Goal: Task Accomplishment & Management: Complete application form

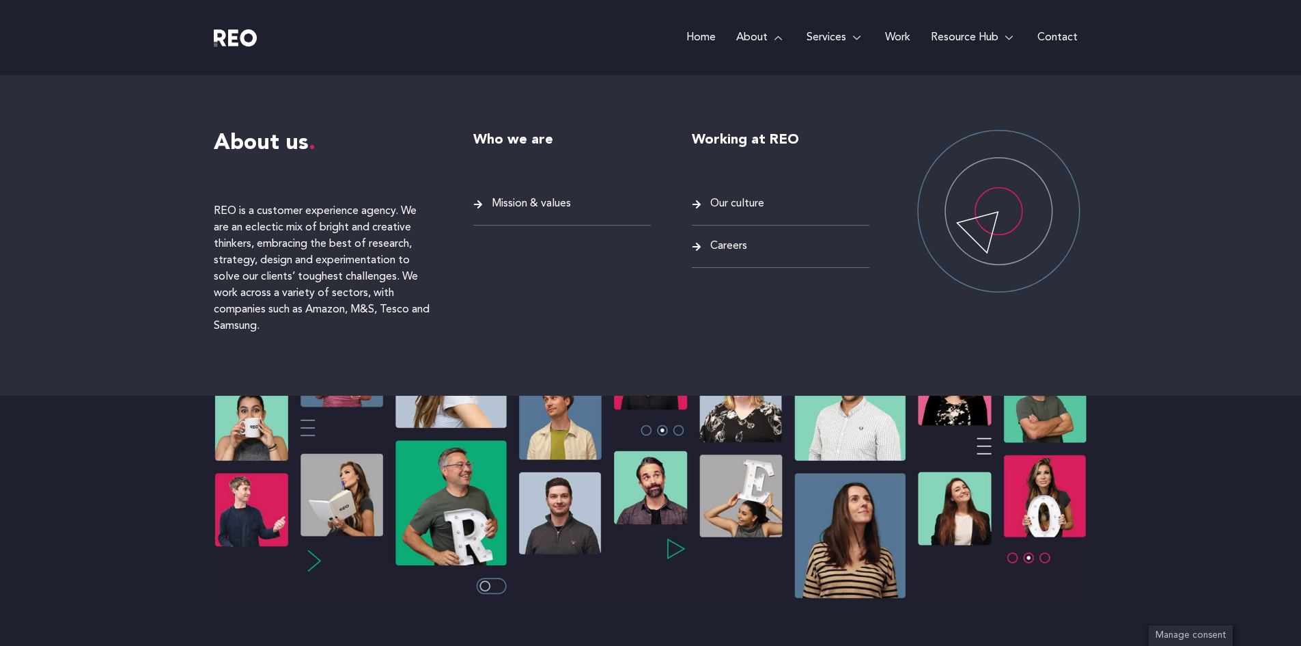
click at [725, 249] on span "Careers" at bounding box center [727, 246] width 40 height 18
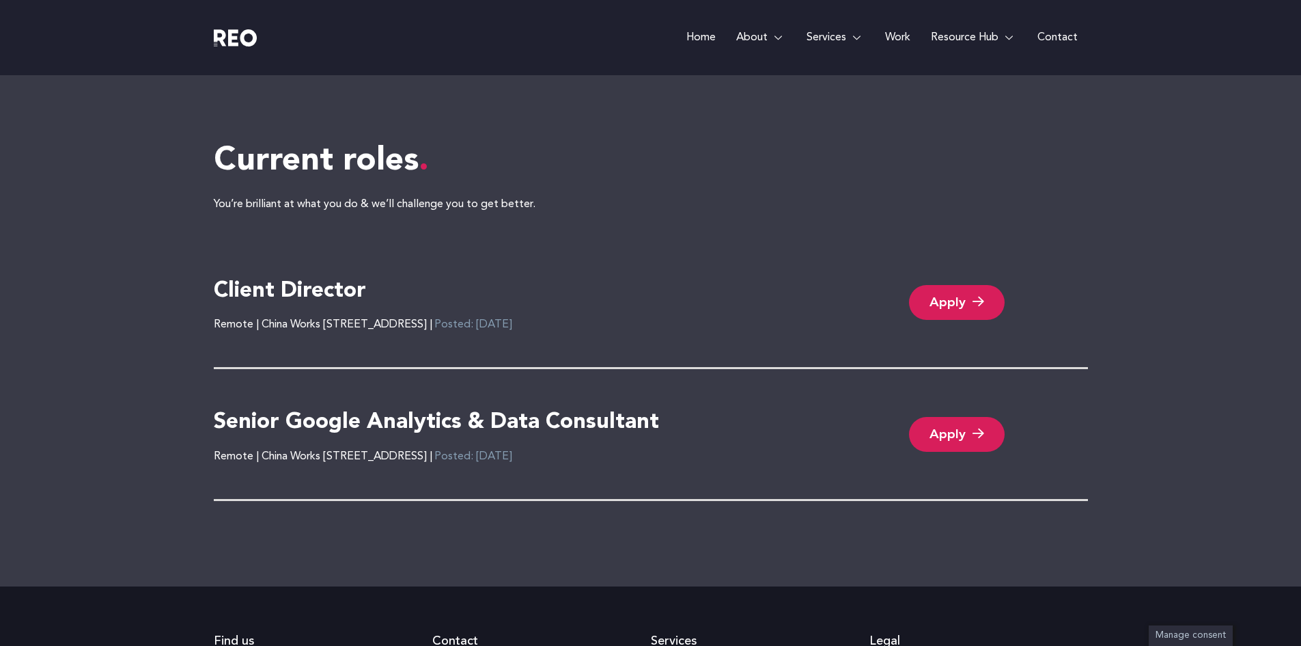
scroll to position [2898, 0]
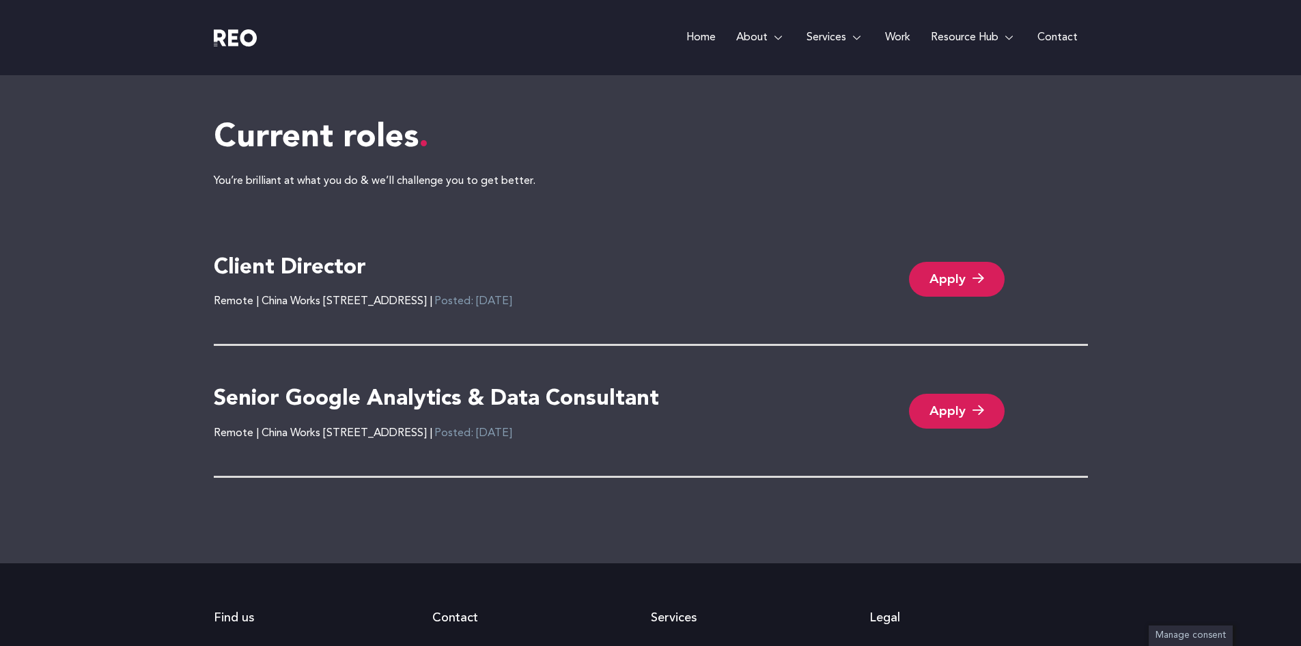
scroll to position [2855, 0]
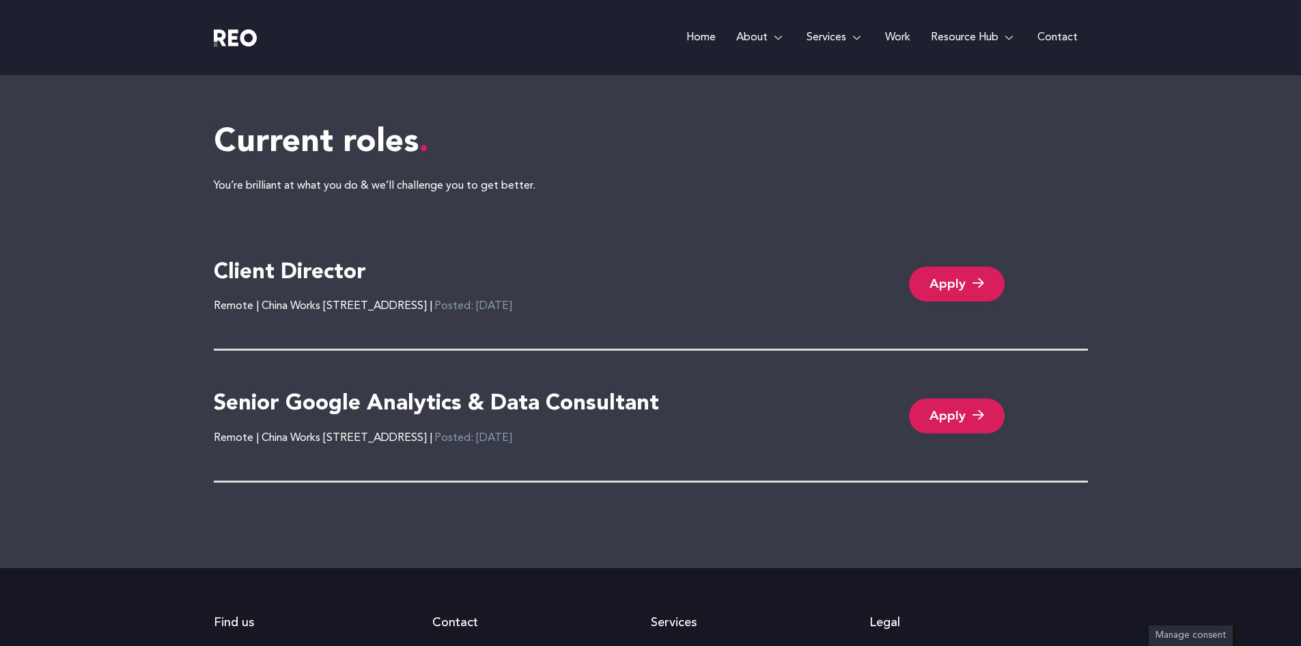
click at [969, 415] on link "Apply" at bounding box center [957, 415] width 96 height 35
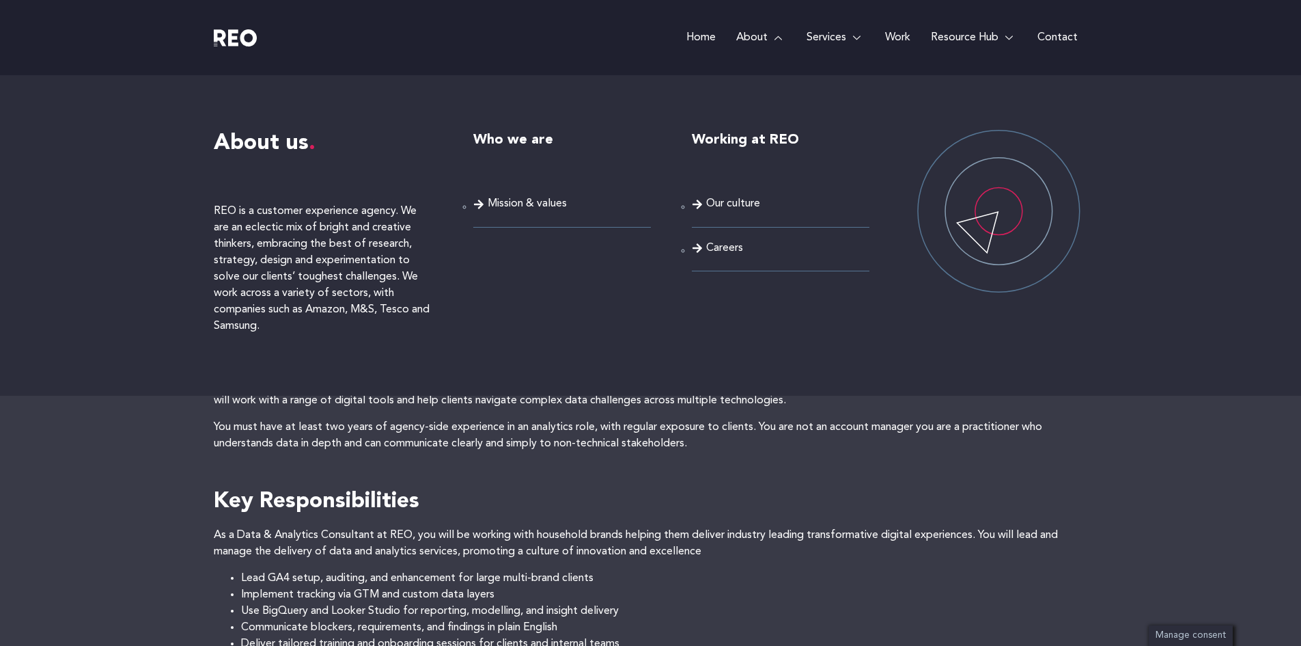
scroll to position [203, 0]
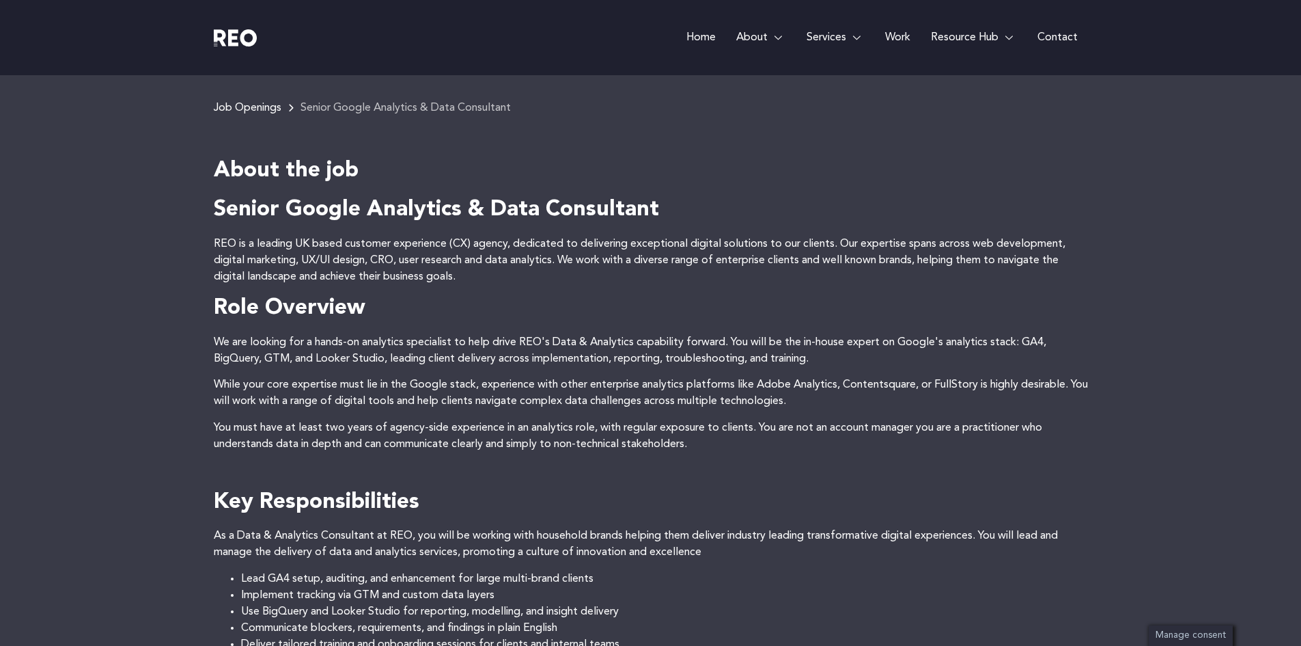
click at [729, 203] on span "Our culture" at bounding box center [733, 204] width 54 height 18
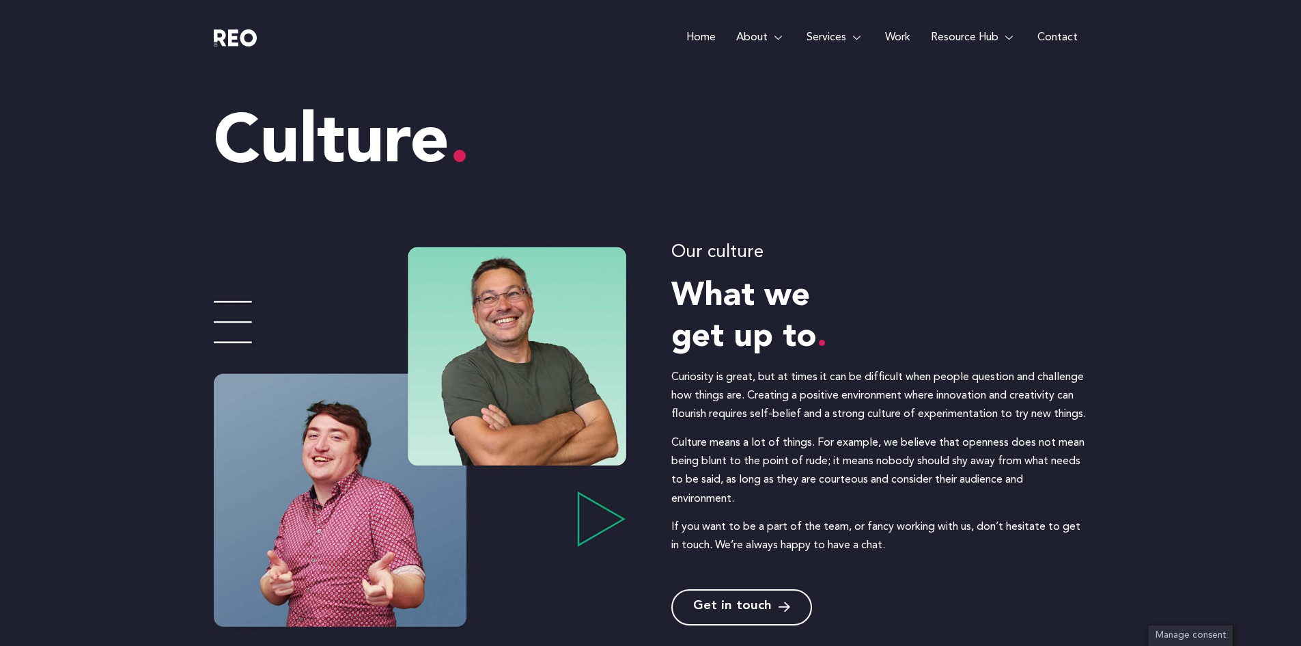
click at [66, 260] on div "Our culture What we get up to Curiosity is great, but at times it can be diffic…" at bounding box center [650, 435] width 1301 height 475
